Goal: Transaction & Acquisition: Purchase product/service

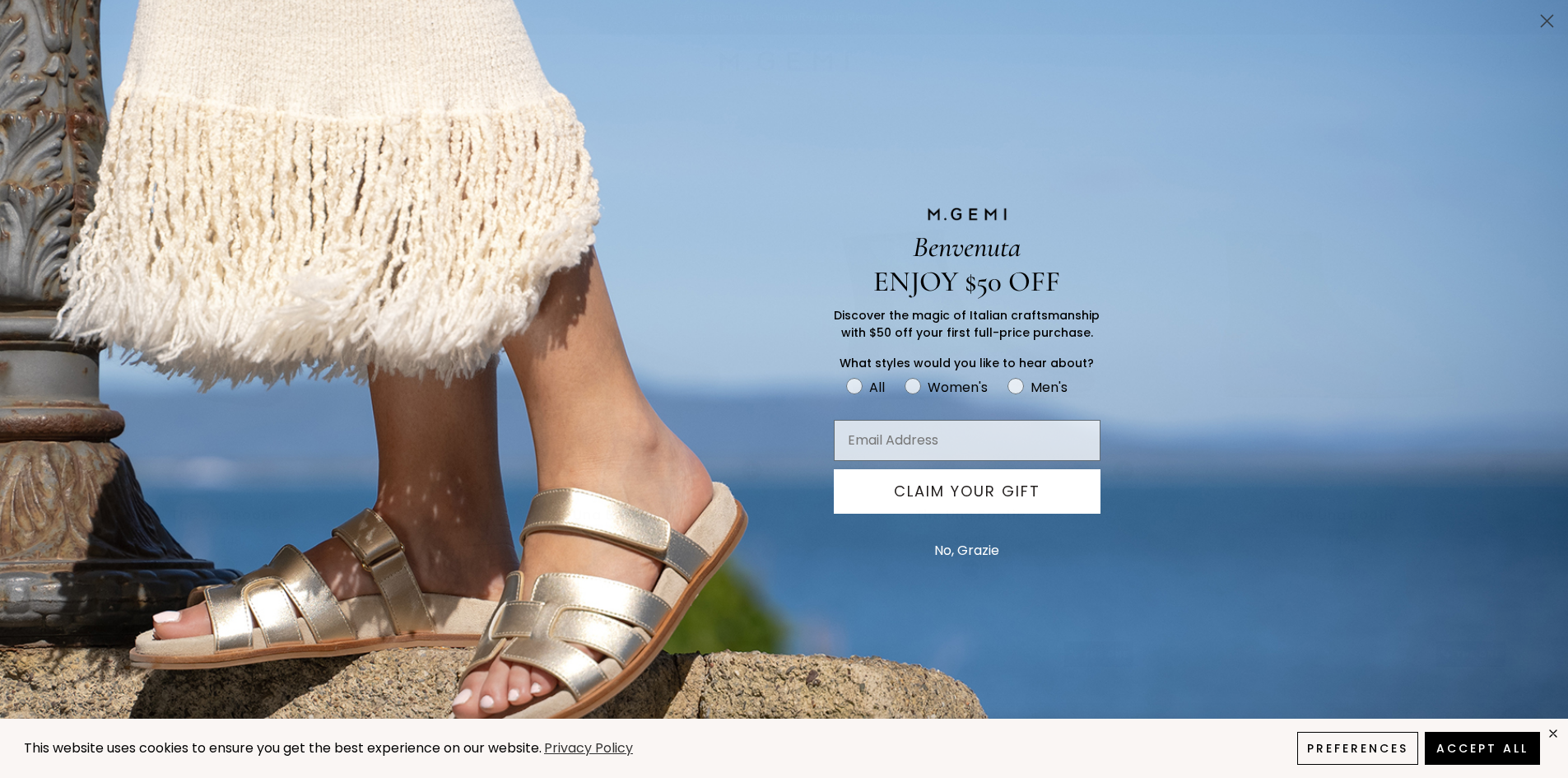
scroll to position [624, 0]
click at [982, 546] on button "No, Grazie" at bounding box center [967, 550] width 82 height 41
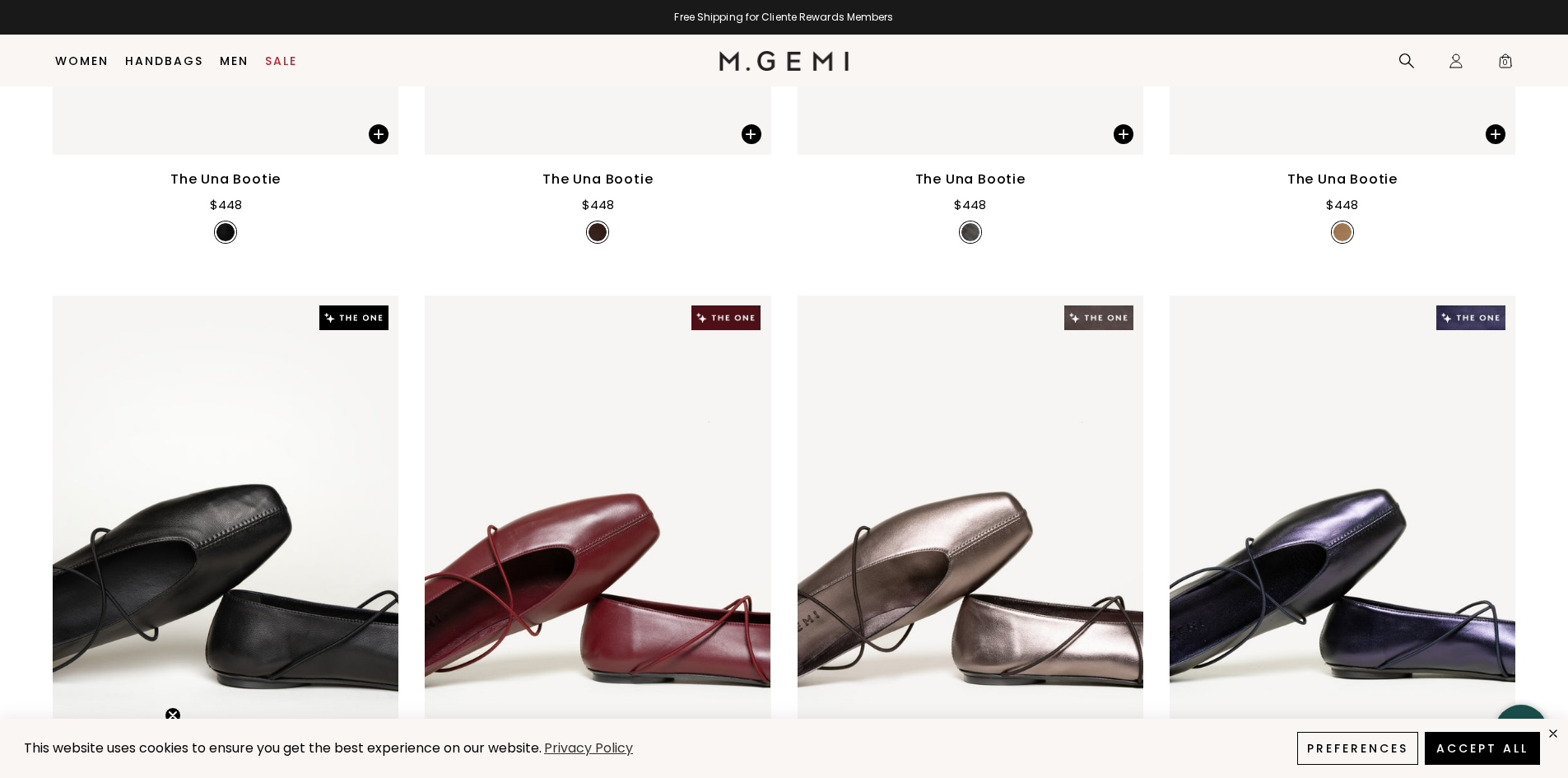
drag, startPoint x: 1567, startPoint y: 212, endPoint x: 1580, endPoint y: 221, distance: 15.8
click at [1567, 264] on div "204 items Size 35 35.5 36 36.5 37 37.5 38 38.5 39 39.5 40 40.5 41 42 43 Clear A…" at bounding box center [784, 599] width 1568 height 1924
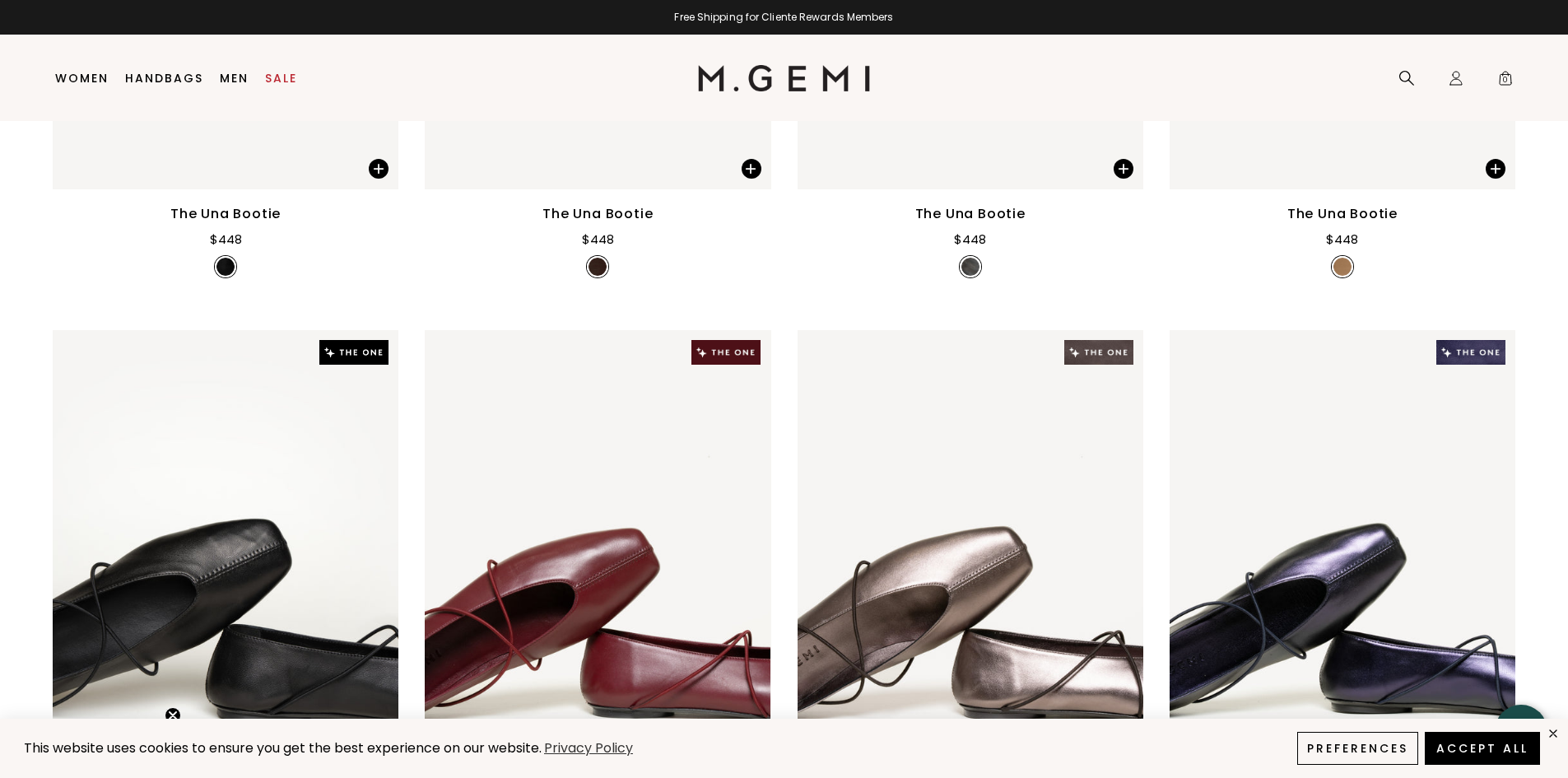
scroll to position [0, 0]
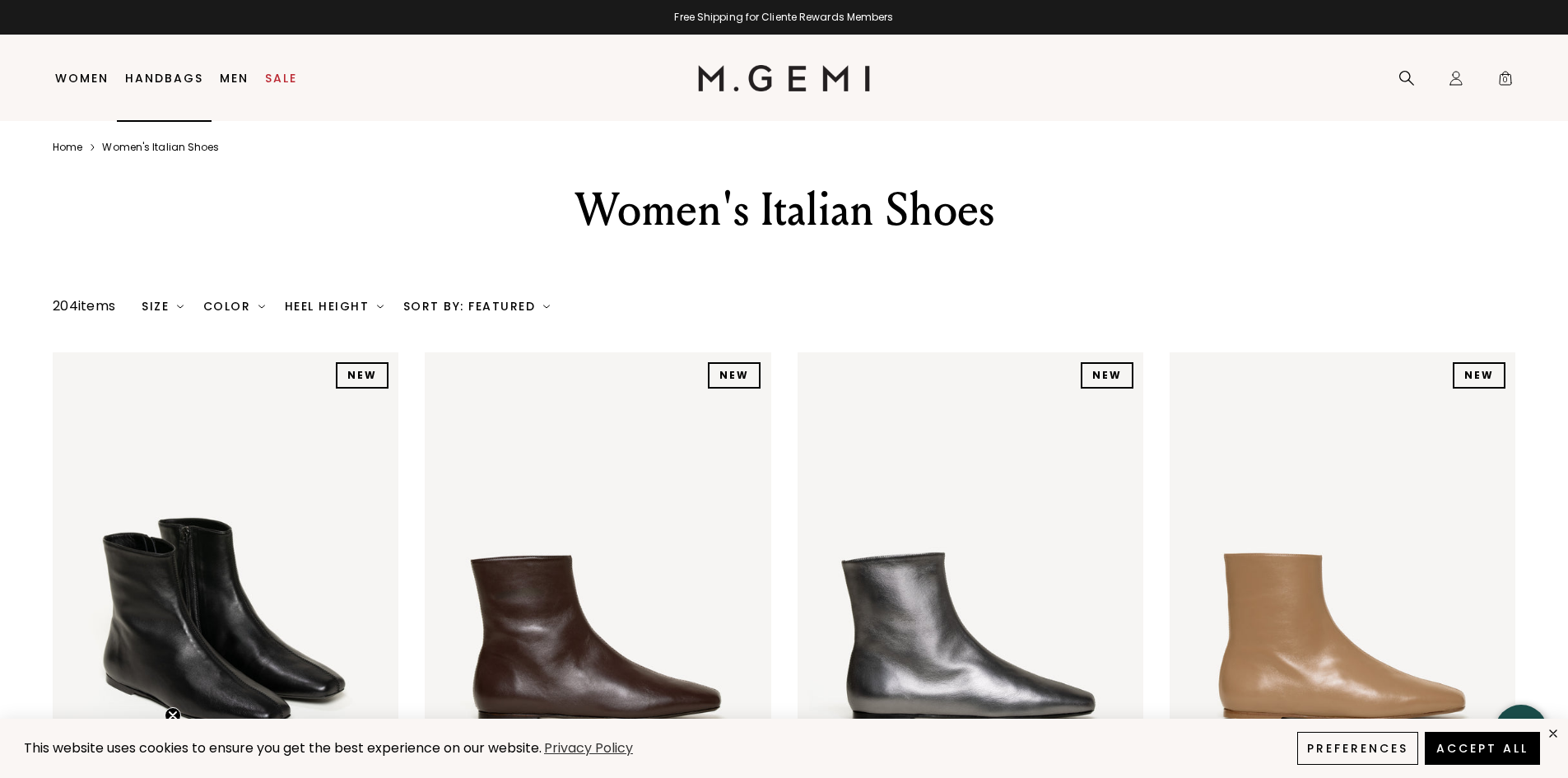
click at [162, 79] on link "Handbags" at bounding box center [164, 78] width 78 height 13
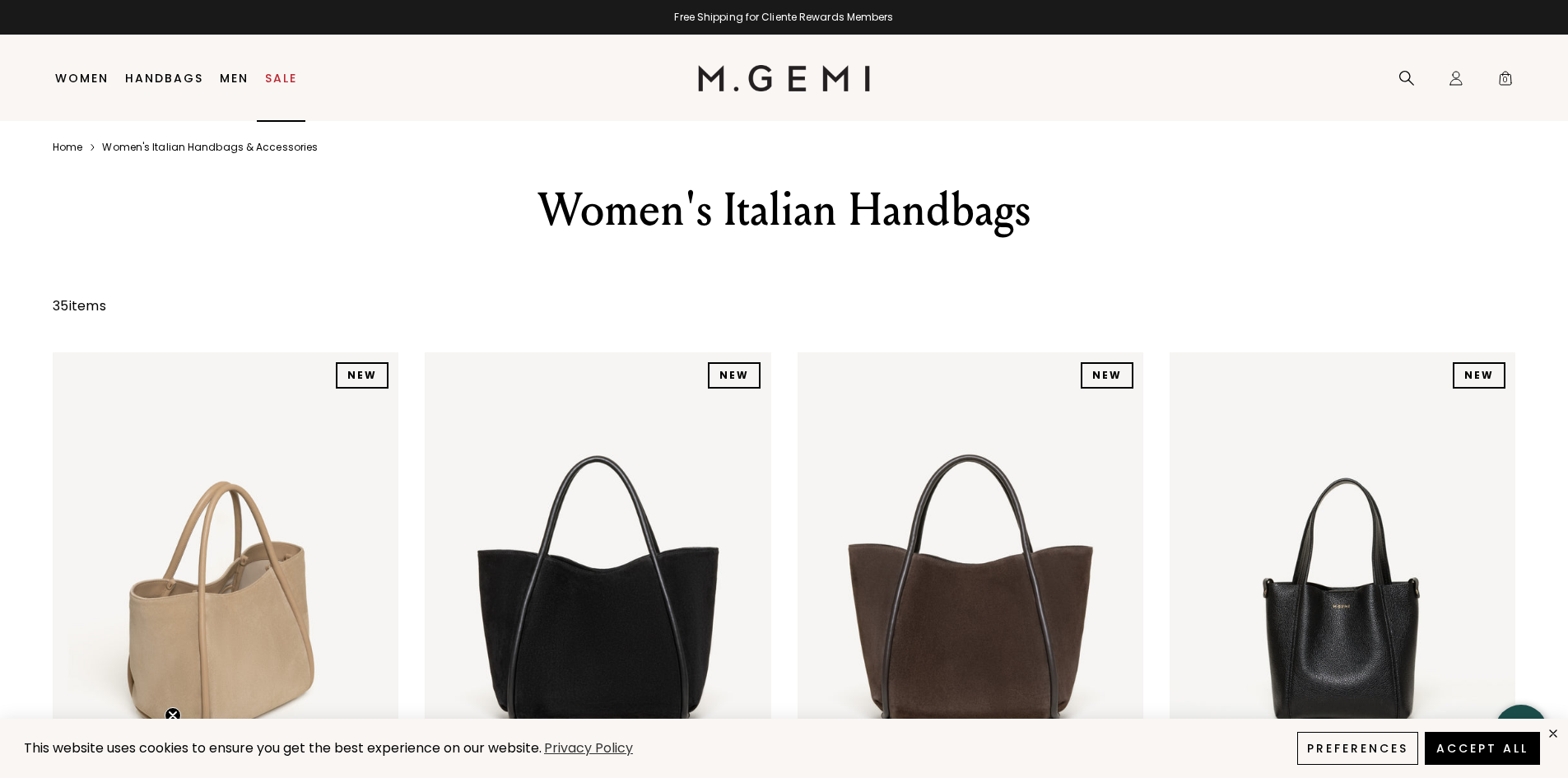
click at [284, 81] on link "Sale" at bounding box center [281, 78] width 32 height 13
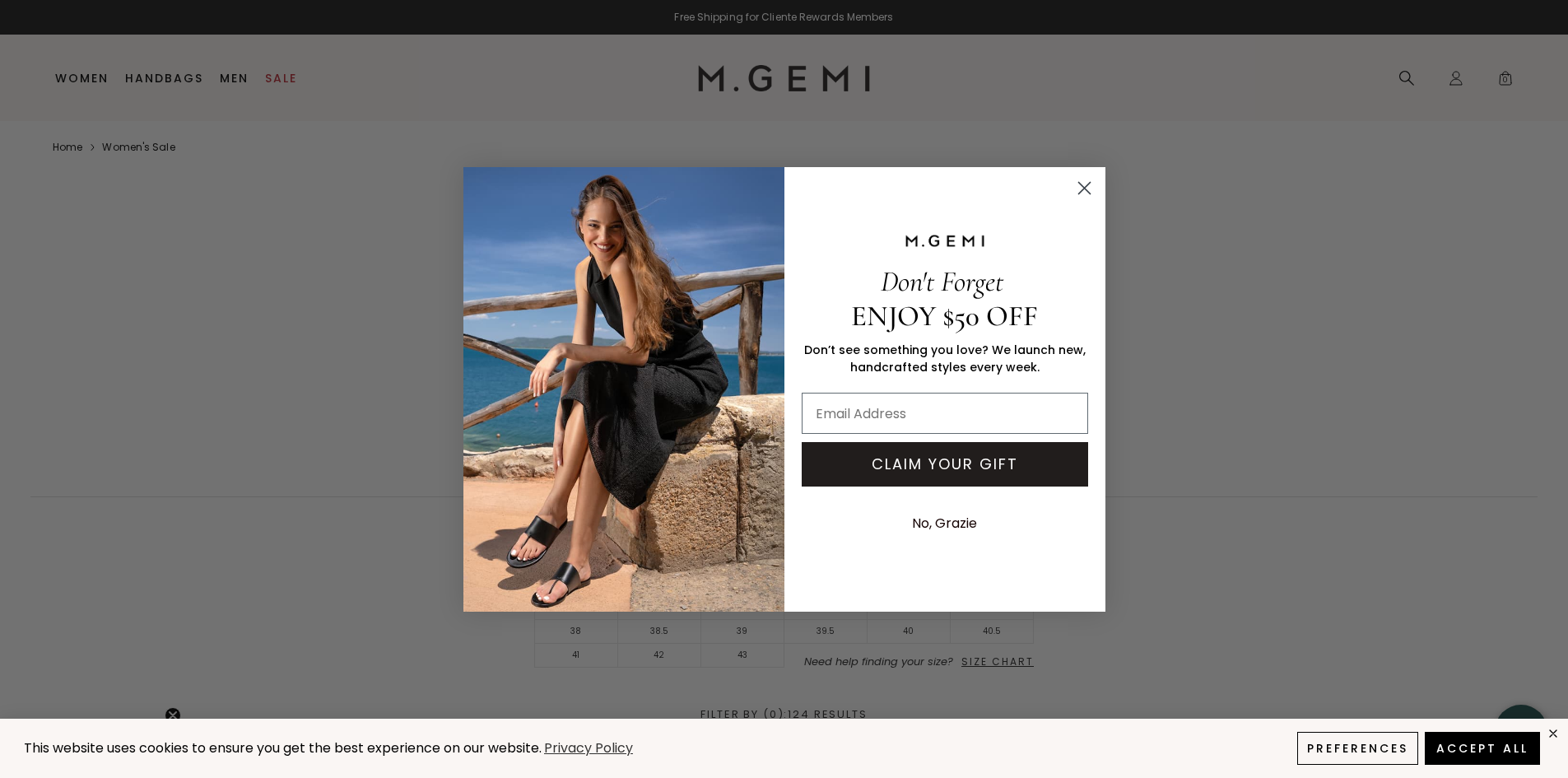
click at [1082, 188] on circle "Close dialog" at bounding box center [1083, 188] width 27 height 27
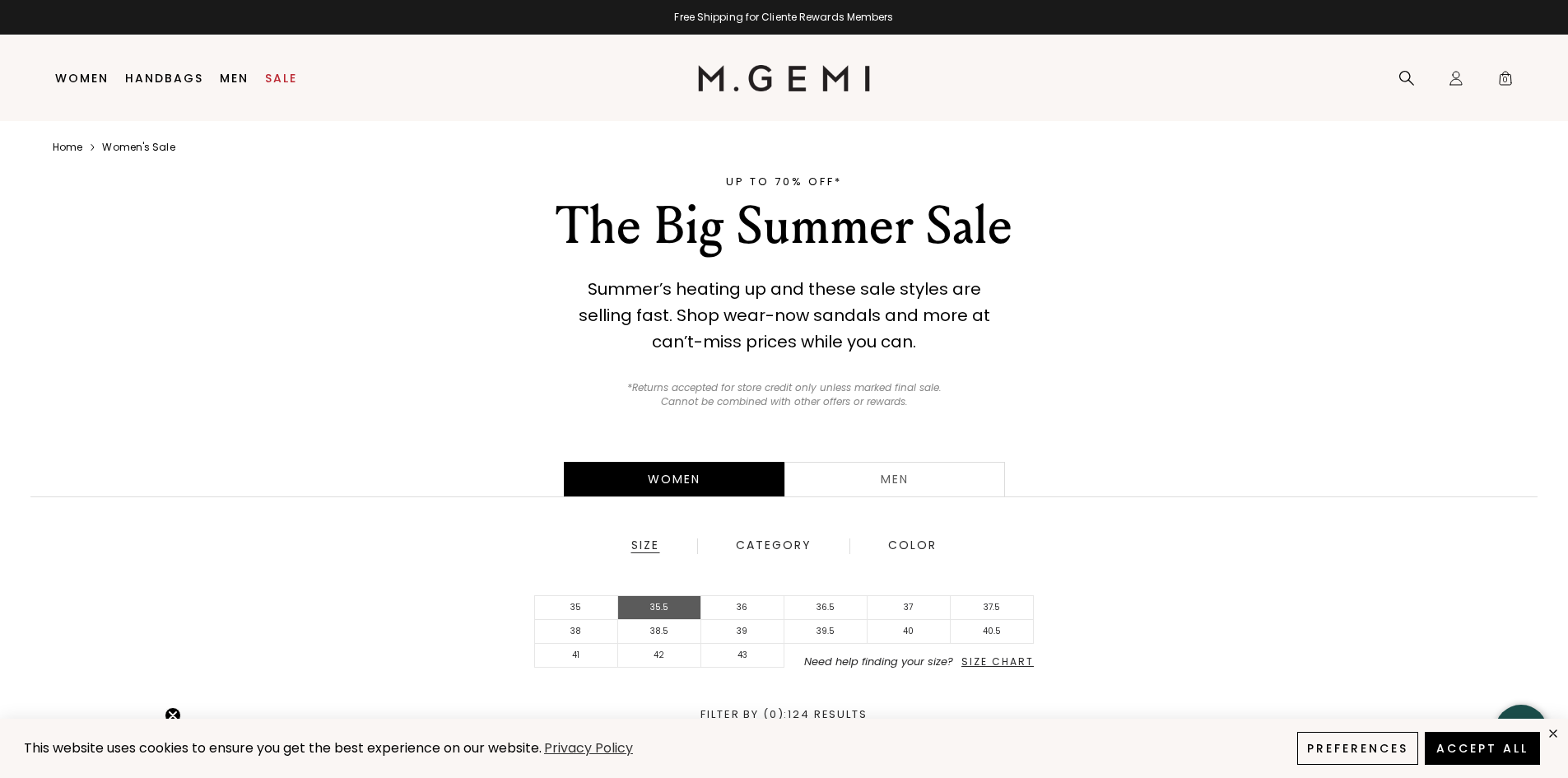
click at [670, 612] on li "35.5" at bounding box center [660, 608] width 83 height 24
click at [574, 613] on li "35" at bounding box center [576, 608] width 83 height 24
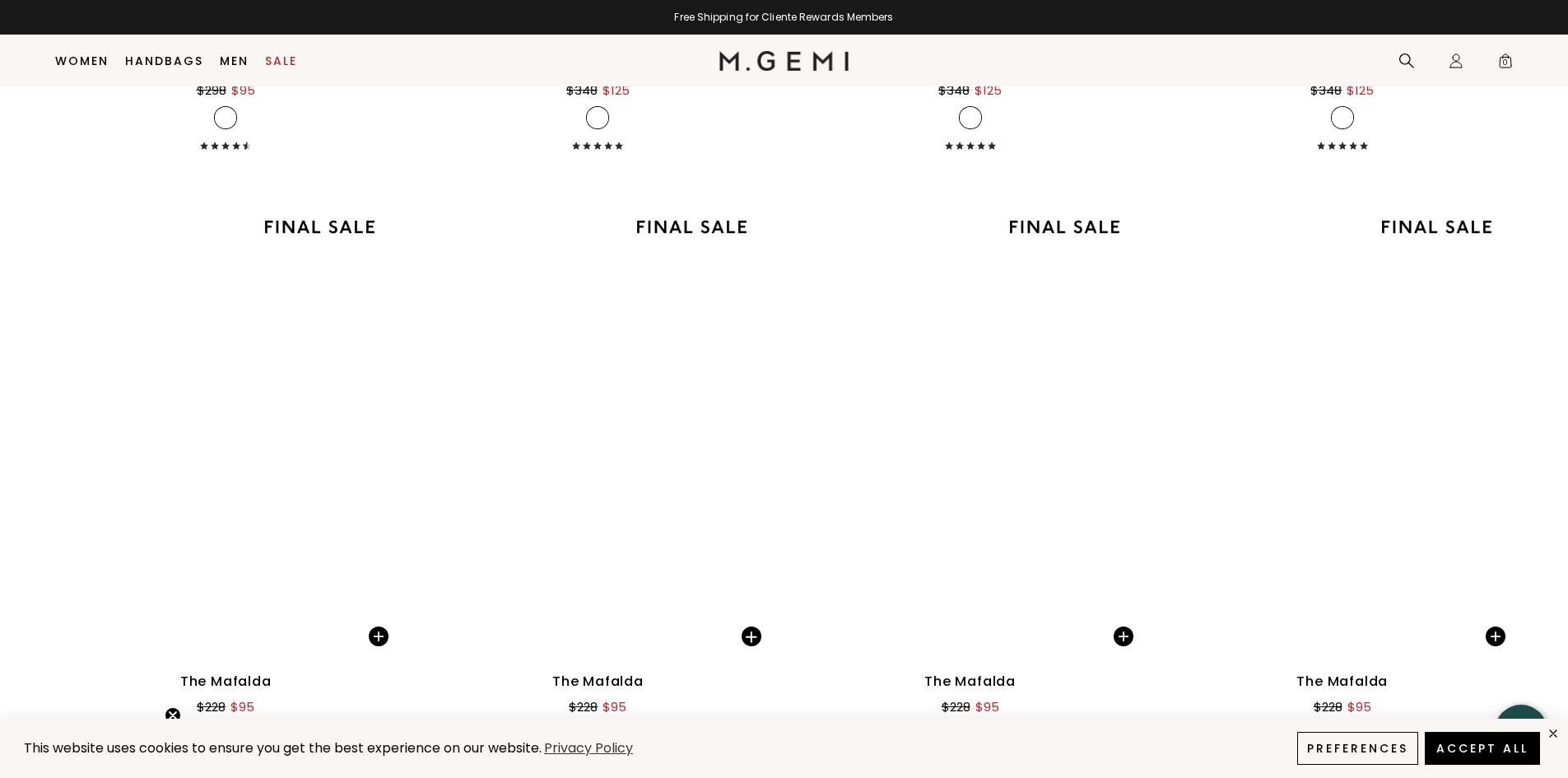
scroll to position [8039, 0]
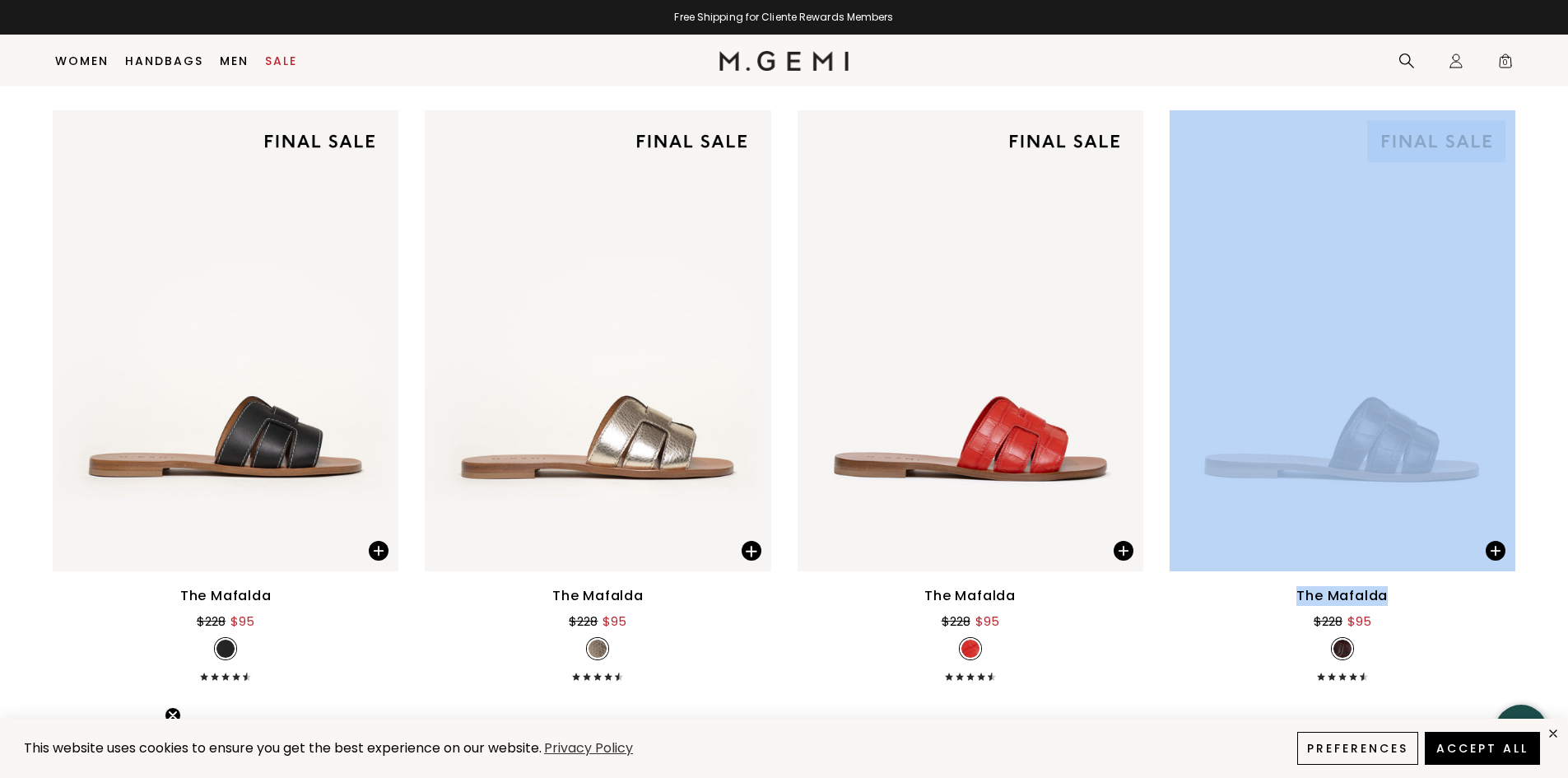
drag, startPoint x: 1567, startPoint y: 562, endPoint x: 1565, endPoint y: 579, distance: 17.1
click at [1460, 754] on button "Accept All" at bounding box center [1482, 748] width 122 height 35
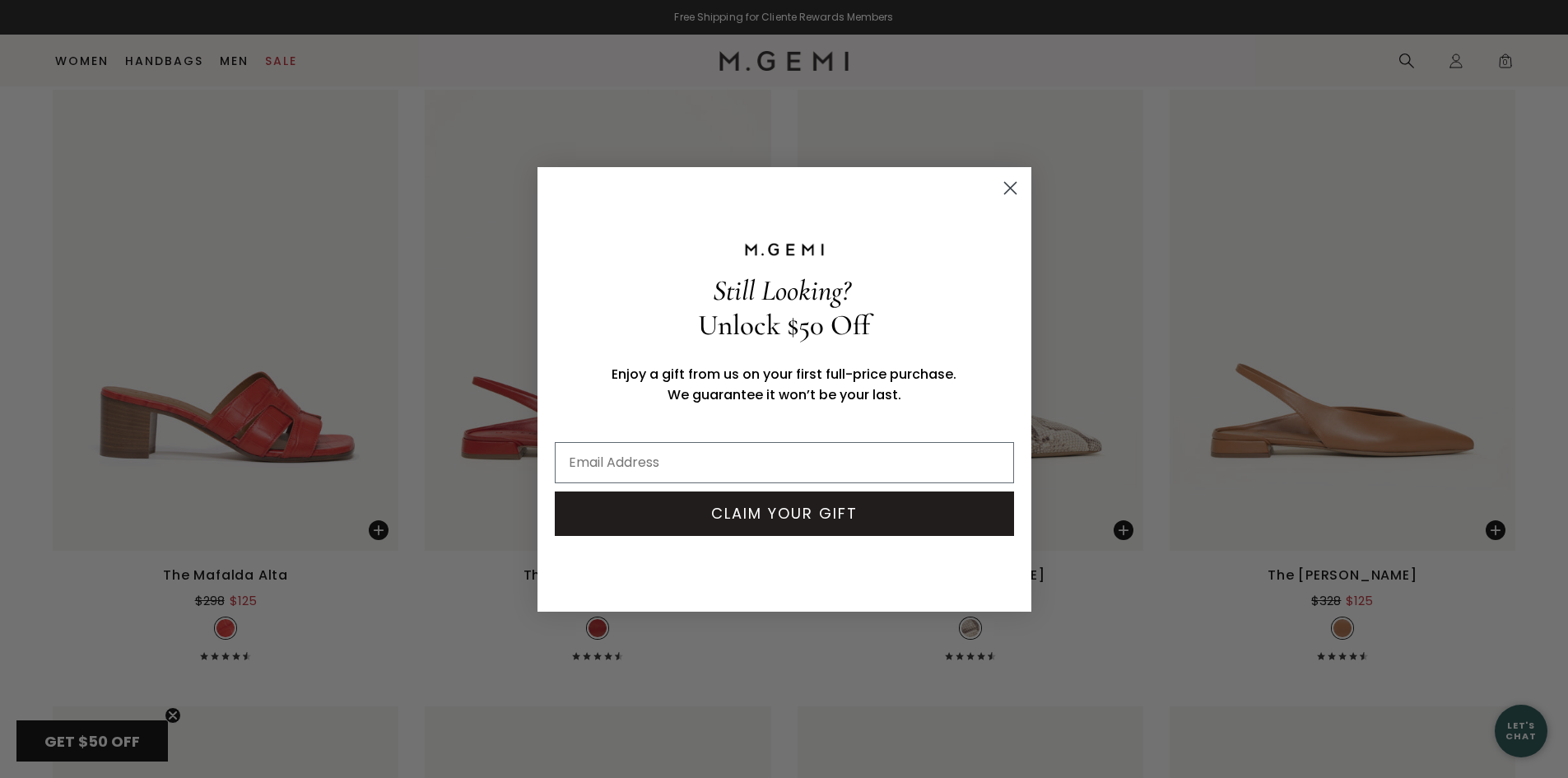
scroll to position [8602, 0]
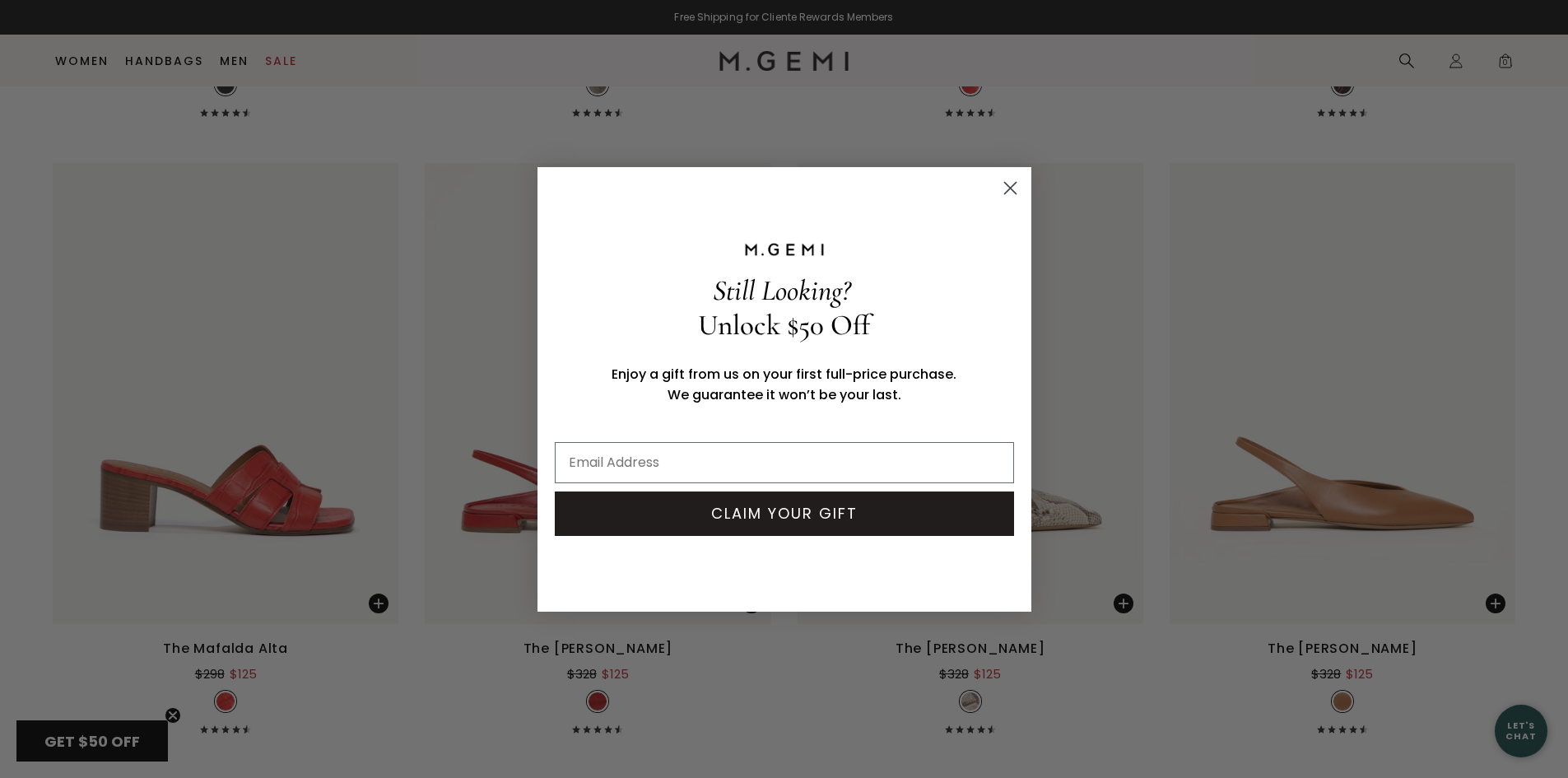
click at [1013, 190] on icon "Close dialog" at bounding box center [1010, 188] width 12 height 12
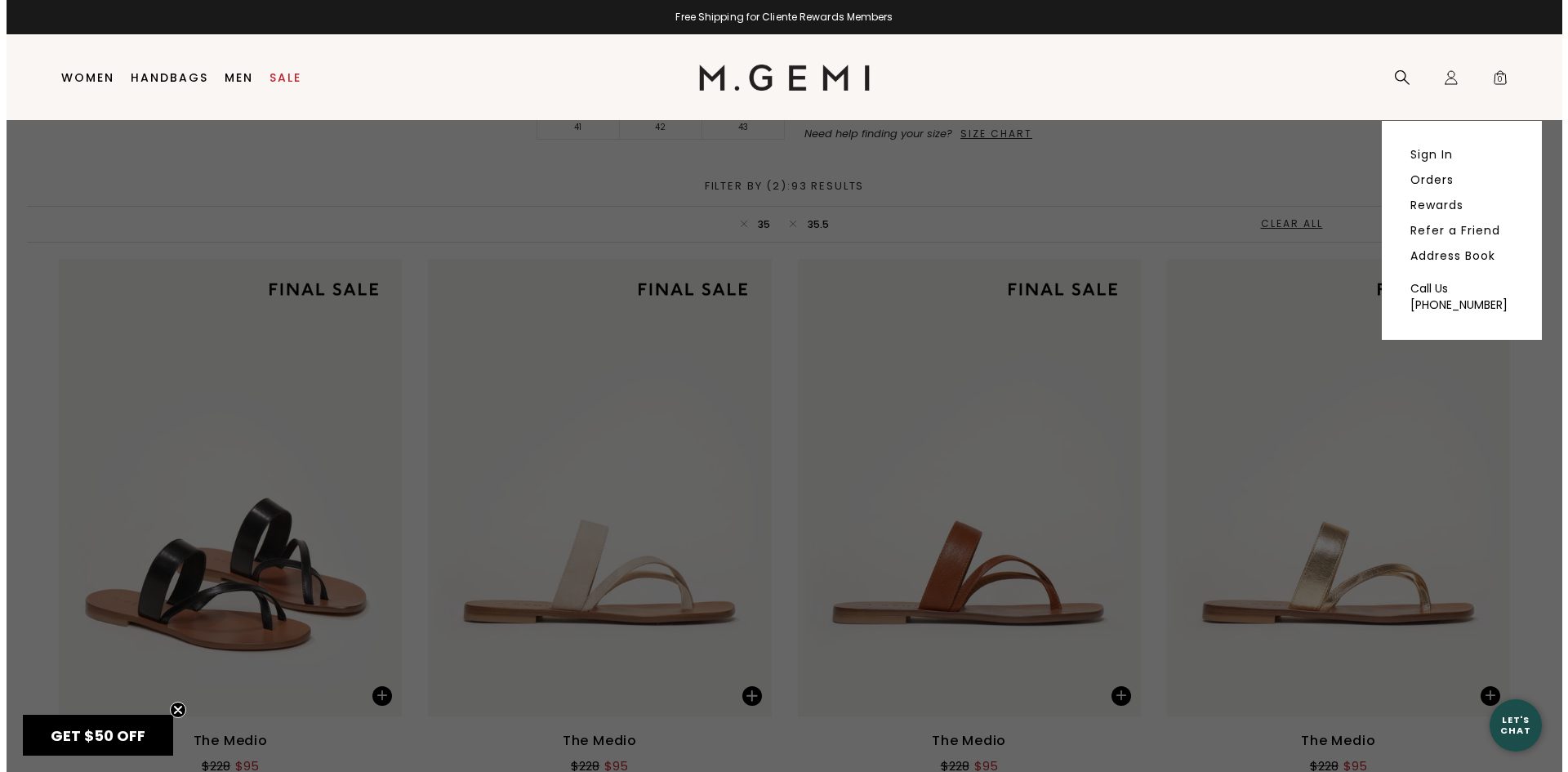
scroll to position [34, 0]
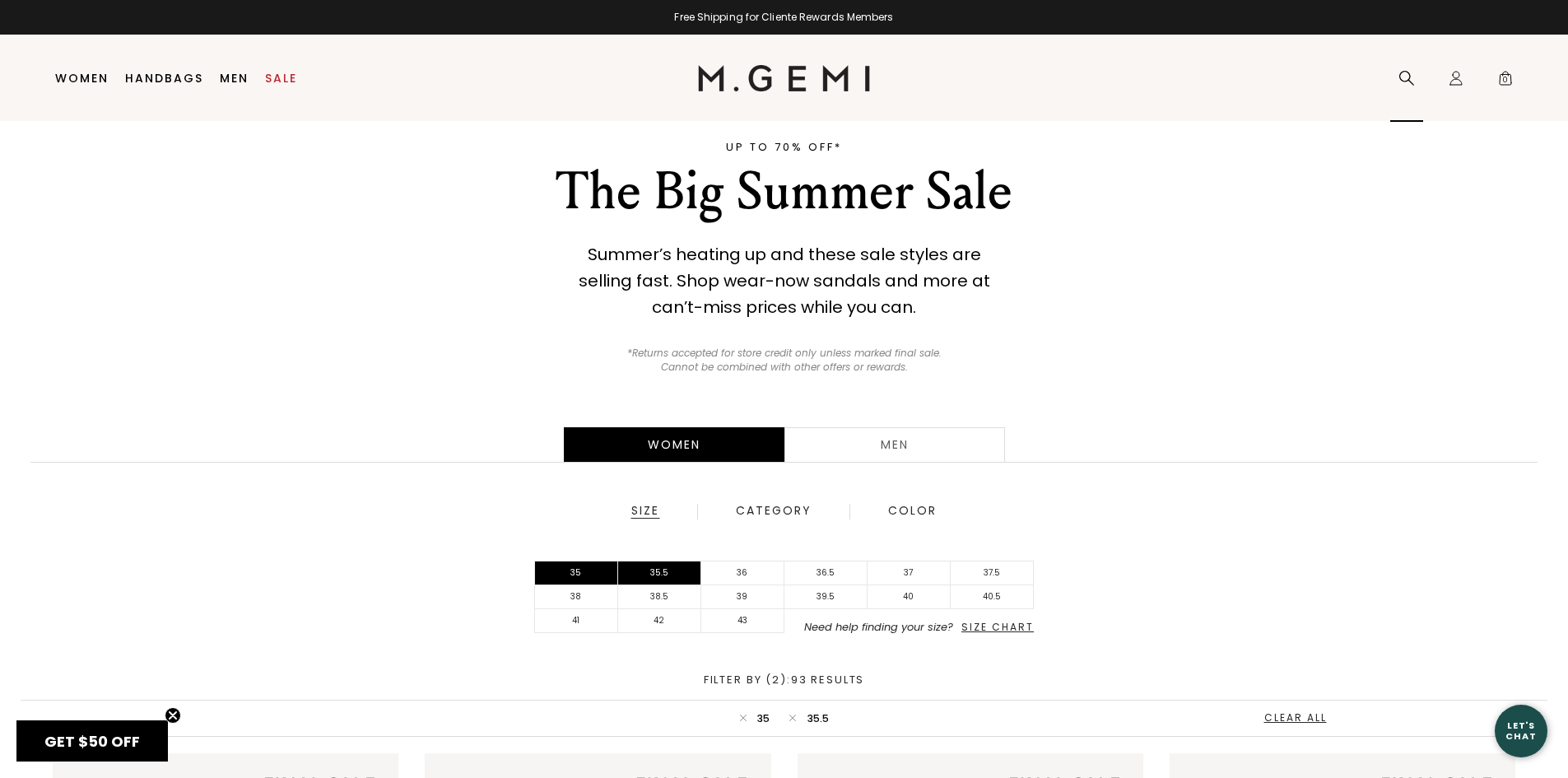
click at [1406, 83] on icon at bounding box center [1406, 78] width 16 height 16
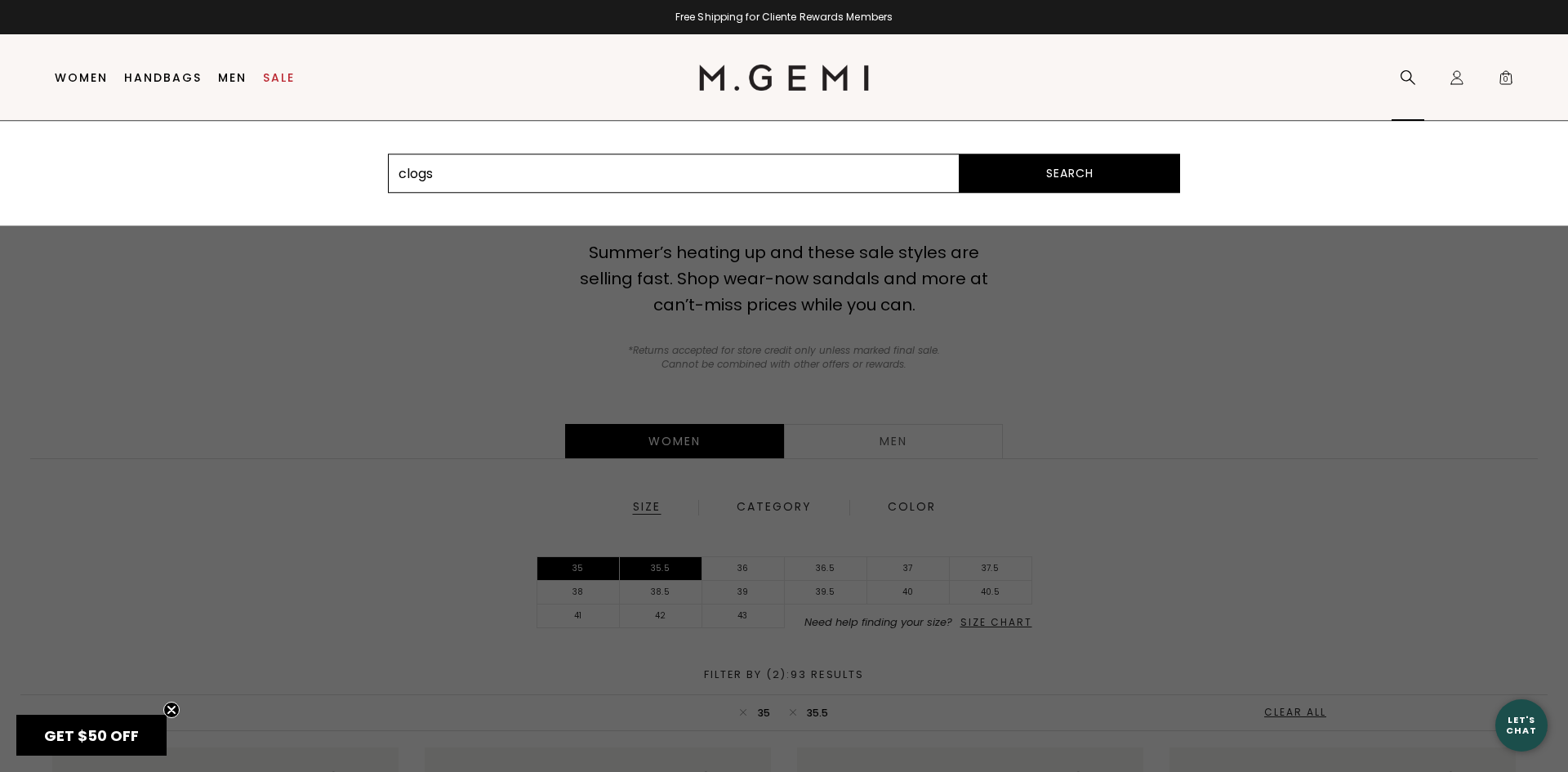
type input "clogs"
click at [960, 154] on button "Search" at bounding box center [1070, 173] width 220 height 39
